Goal: Information Seeking & Learning: Learn about a topic

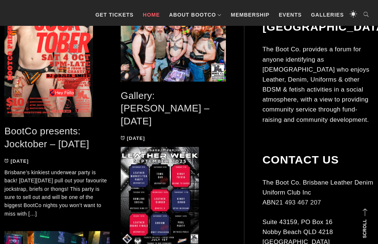
scroll to position [459, 0]
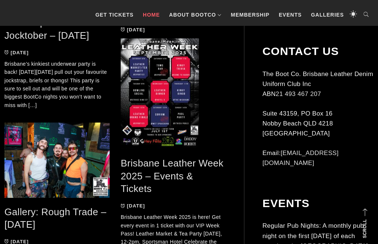
click at [188, 103] on span at bounding box center [173, 93] width 105 height 111
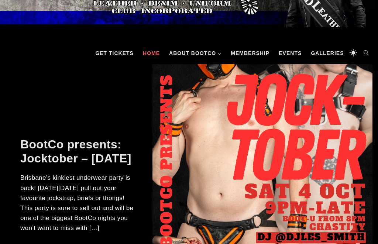
scroll to position [52, 0]
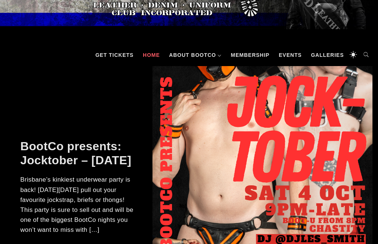
click at [290, 56] on link "Events" at bounding box center [290, 55] width 30 height 22
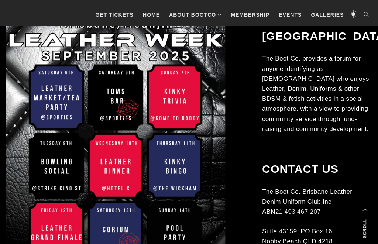
scroll to position [182, 0]
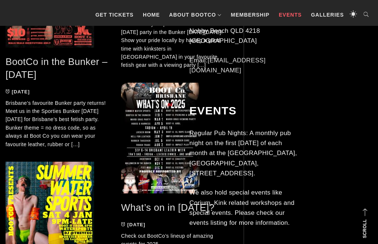
scroll to position [1415, 0]
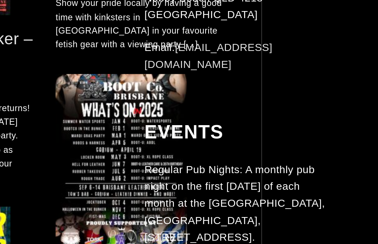
click at [174, 104] on div "Events Regular Pub Nights: A monthly pub night on the first [DATE] of each mont…" at bounding box center [229, 175] width 110 height 143
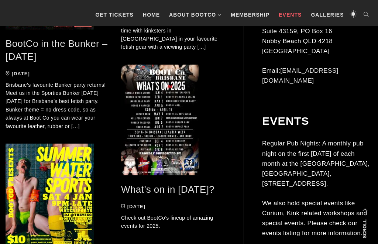
scroll to position [1428, 0]
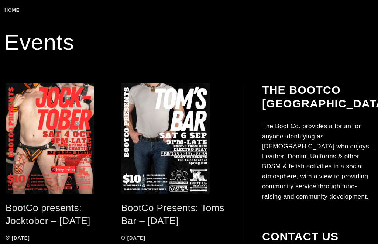
scroll to position [127, 0]
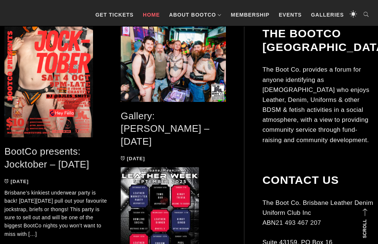
scroll to position [331, 0]
